Goal: Information Seeking & Learning: Learn about a topic

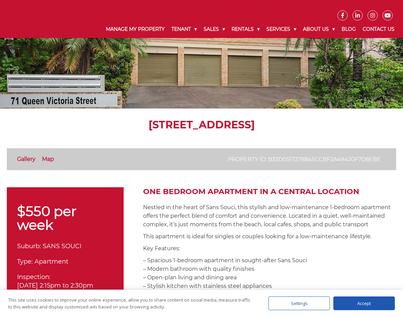
scroll to position [137, 0]
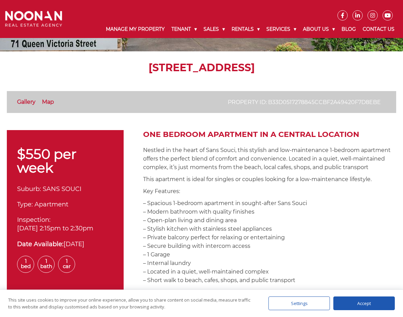
click at [157, 181] on p "This apartment is ideal for singles or couples looking for a low-maintenance li…" at bounding box center [269, 179] width 253 height 9
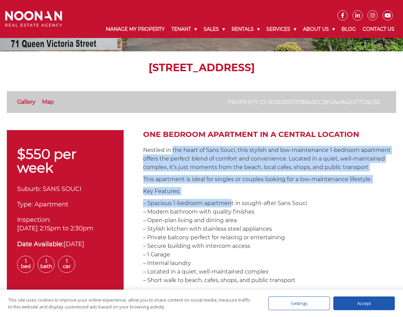
drag, startPoint x: 189, startPoint y: 160, endPoint x: 233, endPoint y: 200, distance: 59.5
click at [233, 200] on p "– Spacious 1-bedroom apartment in sought-after Sans Souci – Modern bathroom wit…" at bounding box center [269, 241] width 253 height 85
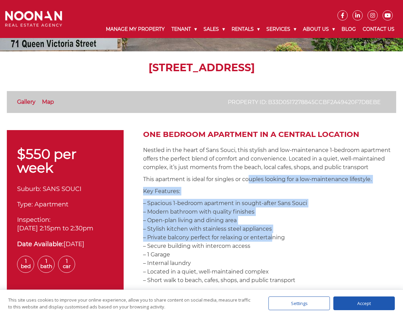
drag, startPoint x: 271, startPoint y: 234, endPoint x: 249, endPoint y: 180, distance: 58.0
click at [249, 180] on p "This apartment is ideal for singles or couples looking for a low-maintenance li…" at bounding box center [269, 179] width 253 height 9
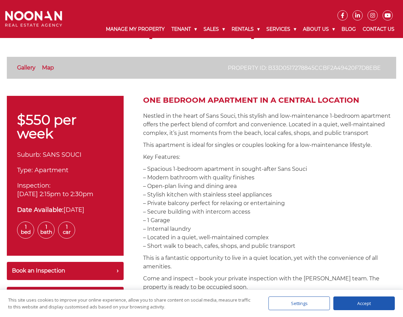
scroll to position [205, 0]
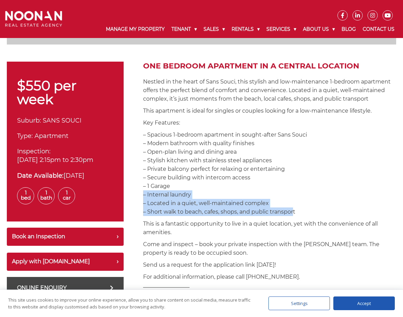
drag, startPoint x: 277, startPoint y: 198, endPoint x: 291, endPoint y: 216, distance: 23.1
click at [291, 216] on p "– Spacious 1-bedroom apartment in sought-after Sans Souci – Modern bathroom wit…" at bounding box center [269, 172] width 253 height 85
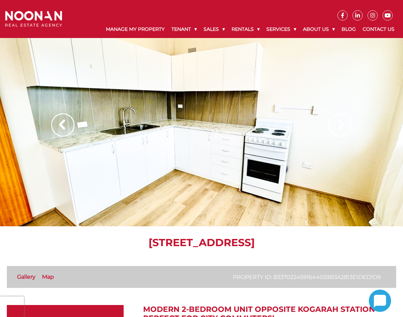
click at [211, 141] on div at bounding box center [201, 132] width 403 height 188
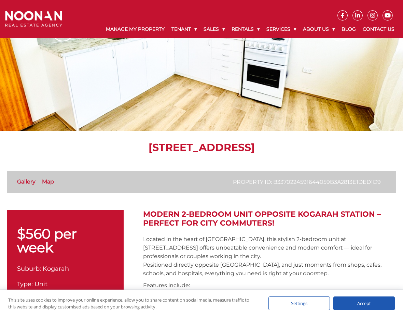
scroll to position [114, 0]
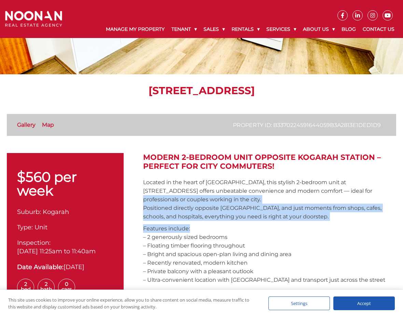
drag, startPoint x: 320, startPoint y: 222, endPoint x: 320, endPoint y: 239, distance: 16.4
click at [320, 239] on p "Features include: – 2 generously sized bedrooms – Floating timber flooring thro…" at bounding box center [269, 254] width 253 height 60
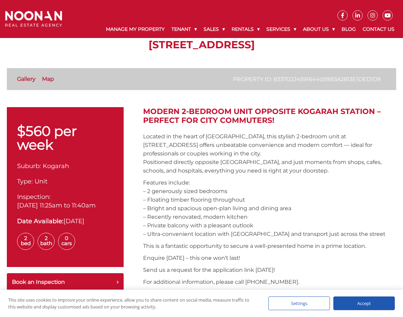
scroll to position [205, 0]
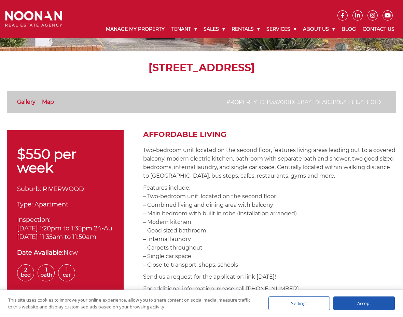
scroll to position [125, 0]
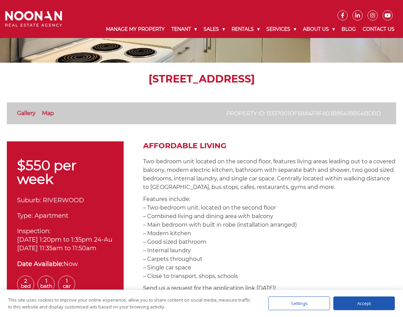
click at [177, 210] on p "Features include: – Two-bedroom unit, located on the second floor – Combined li…" at bounding box center [269, 237] width 253 height 85
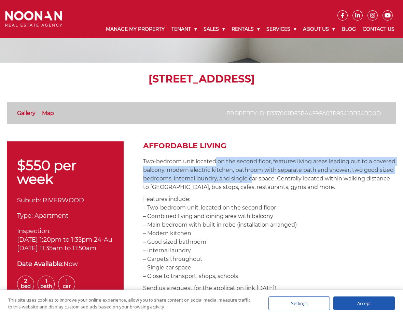
drag, startPoint x: 215, startPoint y: 160, endPoint x: 257, endPoint y: 182, distance: 47.7
click at [256, 182] on p "Two-bedroom unit located on the second floor, features living areas leading out…" at bounding box center [269, 174] width 253 height 34
click at [261, 186] on p "Two-bedroom unit located on the second floor, features living areas leading out…" at bounding box center [269, 174] width 253 height 34
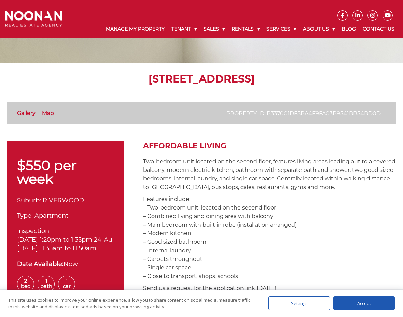
click at [162, 250] on p "Features include: – Two-bedroom unit, located on the second floor – Combined li…" at bounding box center [269, 237] width 253 height 85
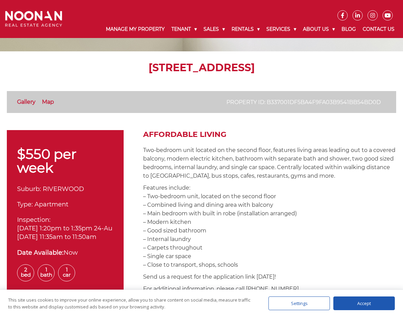
scroll to position [194, 0]
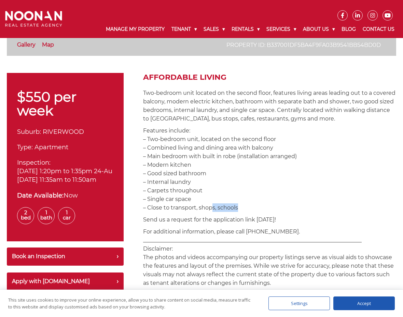
drag, startPoint x: 209, startPoint y: 206, endPoint x: 235, endPoint y: 212, distance: 27.3
click at [235, 212] on p "Features include: – Two-bedroom unit, located on the second floor – Combined li…" at bounding box center [269, 168] width 253 height 85
drag, startPoint x: 241, startPoint y: 209, endPoint x: 192, endPoint y: 193, distance: 51.9
click at [192, 193] on p "Features include: – Two-bedroom unit, located on the second floor – Combined li…" at bounding box center [269, 168] width 253 height 85
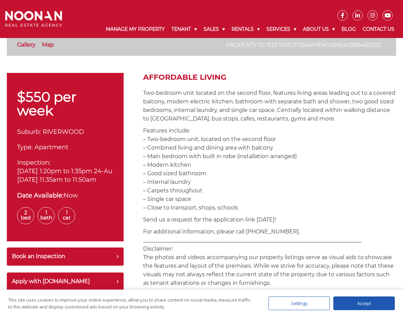
click at [192, 193] on p "Features include: – Two-bedroom unit, located on the second floor – Combined li…" at bounding box center [269, 168] width 253 height 85
drag, startPoint x: 181, startPoint y: 159, endPoint x: 244, endPoint y: 198, distance: 74.5
click at [244, 198] on p "Features include: – Two-bedroom unit, located on the second floor – Combined li…" at bounding box center [269, 168] width 253 height 85
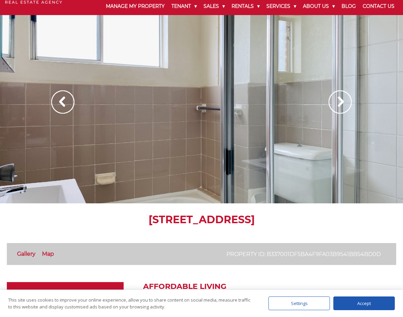
scroll to position [0, 0]
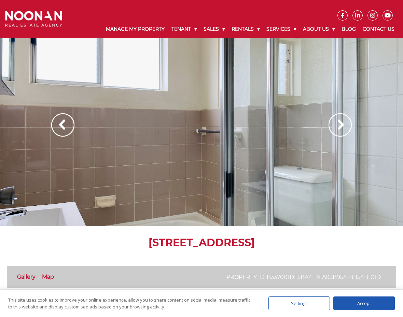
click at [343, 125] on img at bounding box center [340, 124] width 23 height 23
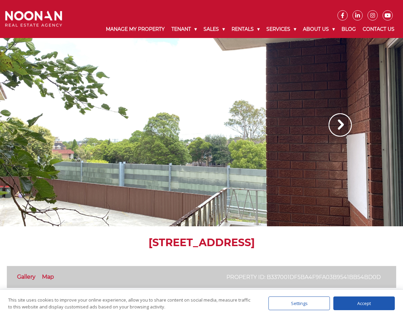
click at [343, 125] on img at bounding box center [340, 124] width 23 height 23
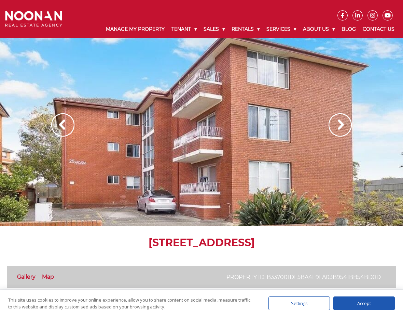
click at [343, 125] on img at bounding box center [340, 124] width 23 height 23
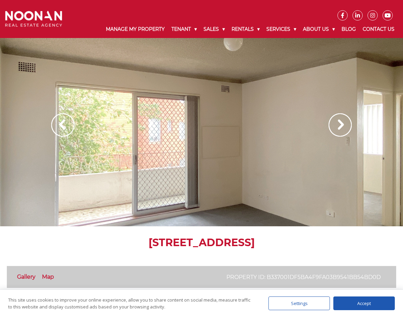
click at [343, 125] on img at bounding box center [340, 124] width 23 height 23
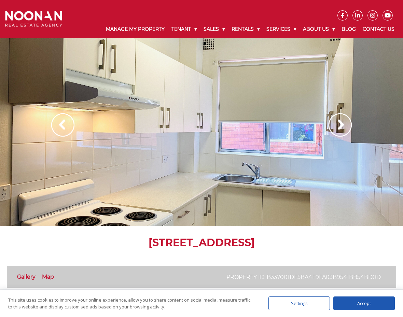
click at [343, 125] on img at bounding box center [340, 124] width 23 height 23
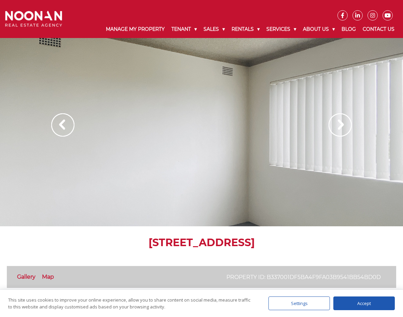
click at [343, 125] on img at bounding box center [340, 124] width 23 height 23
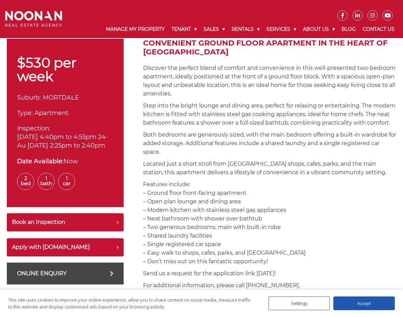
scroll to position [148, 0]
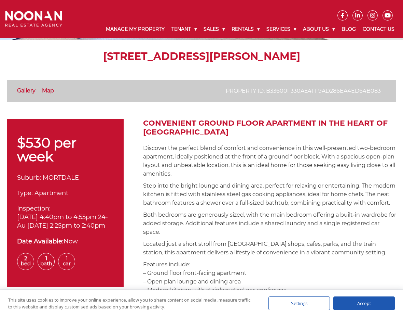
click at [189, 173] on p "Discover the perfect blend of comfort and convenience in this well-presented tw…" at bounding box center [269, 161] width 253 height 34
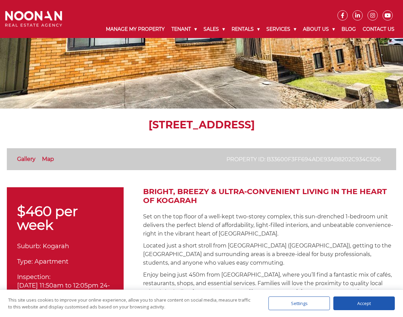
scroll to position [137, 0]
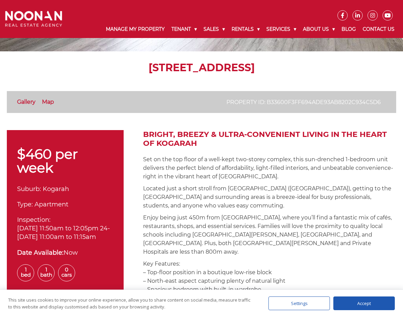
click at [189, 191] on p "Located just a short stroll from [GEOGRAPHIC_DATA] ([GEOGRAPHIC_DATA]), getting…" at bounding box center [269, 197] width 253 height 26
click at [217, 161] on p "Set on the top floor of a well-kept two-storey complex, this sun-drenched 1-bed…" at bounding box center [269, 168] width 253 height 26
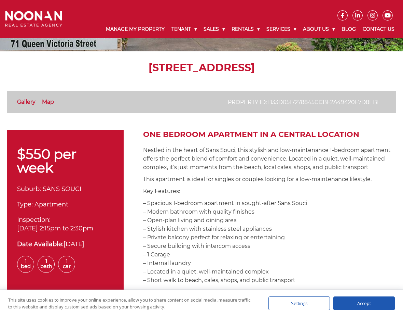
scroll to position [148, 0]
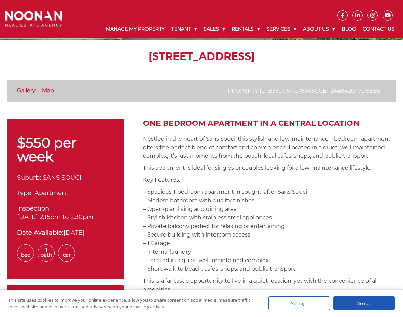
click at [304, 195] on p "– Spacious 1-bedroom apartment in sought-after Sans Souci – Modern bathroom wit…" at bounding box center [269, 229] width 253 height 85
click at [174, 169] on p "This apartment is ideal for singles or couples looking for a low-maintenance li…" at bounding box center [269, 167] width 253 height 9
